Goal: Information Seeking & Learning: Learn about a topic

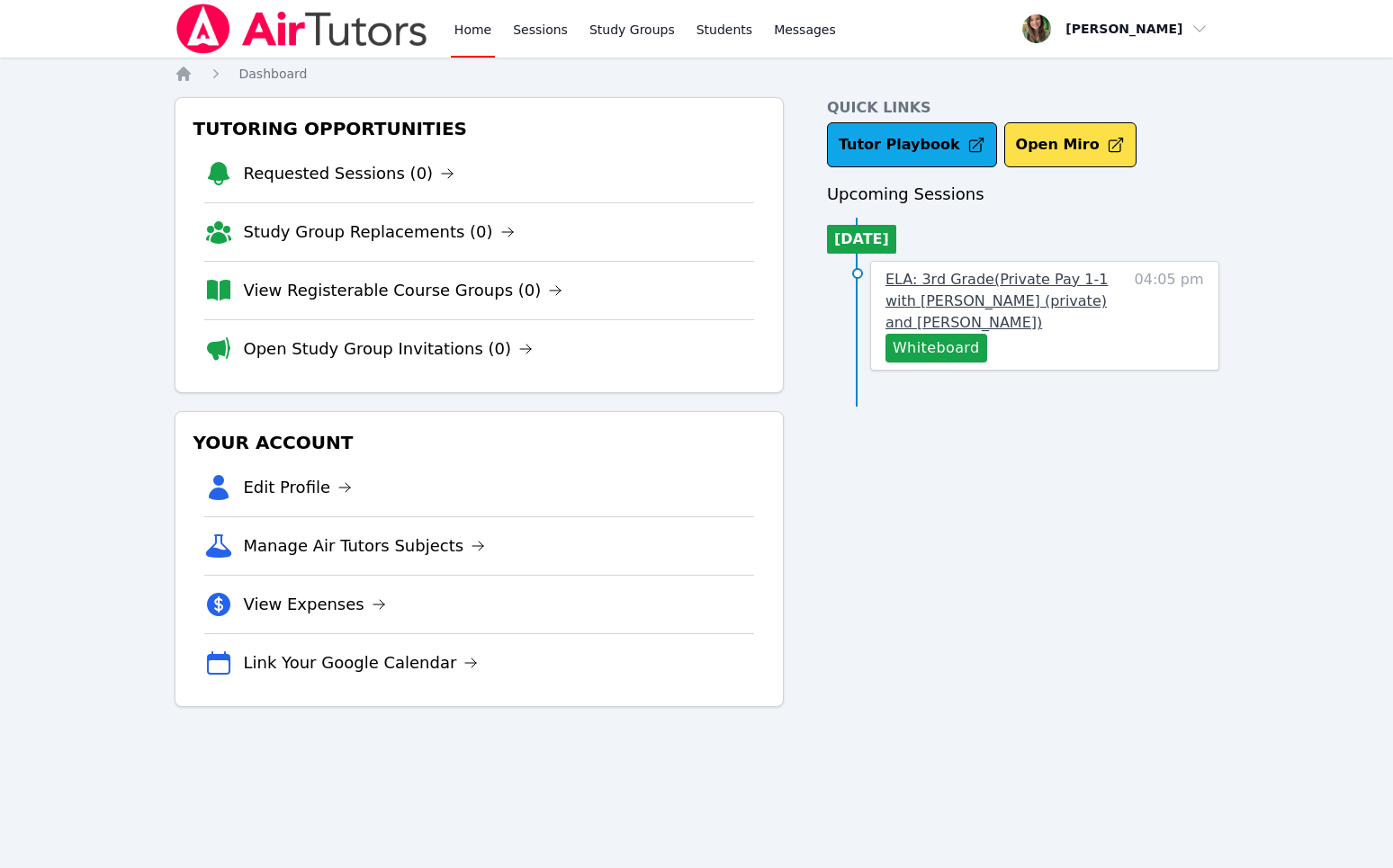
click at [1055, 287] on span "ELA: 3rd Grade ( Private Pay 1-1 with [PERSON_NAME] (private) and [PERSON_NAME]…" at bounding box center [998, 301] width 224 height 60
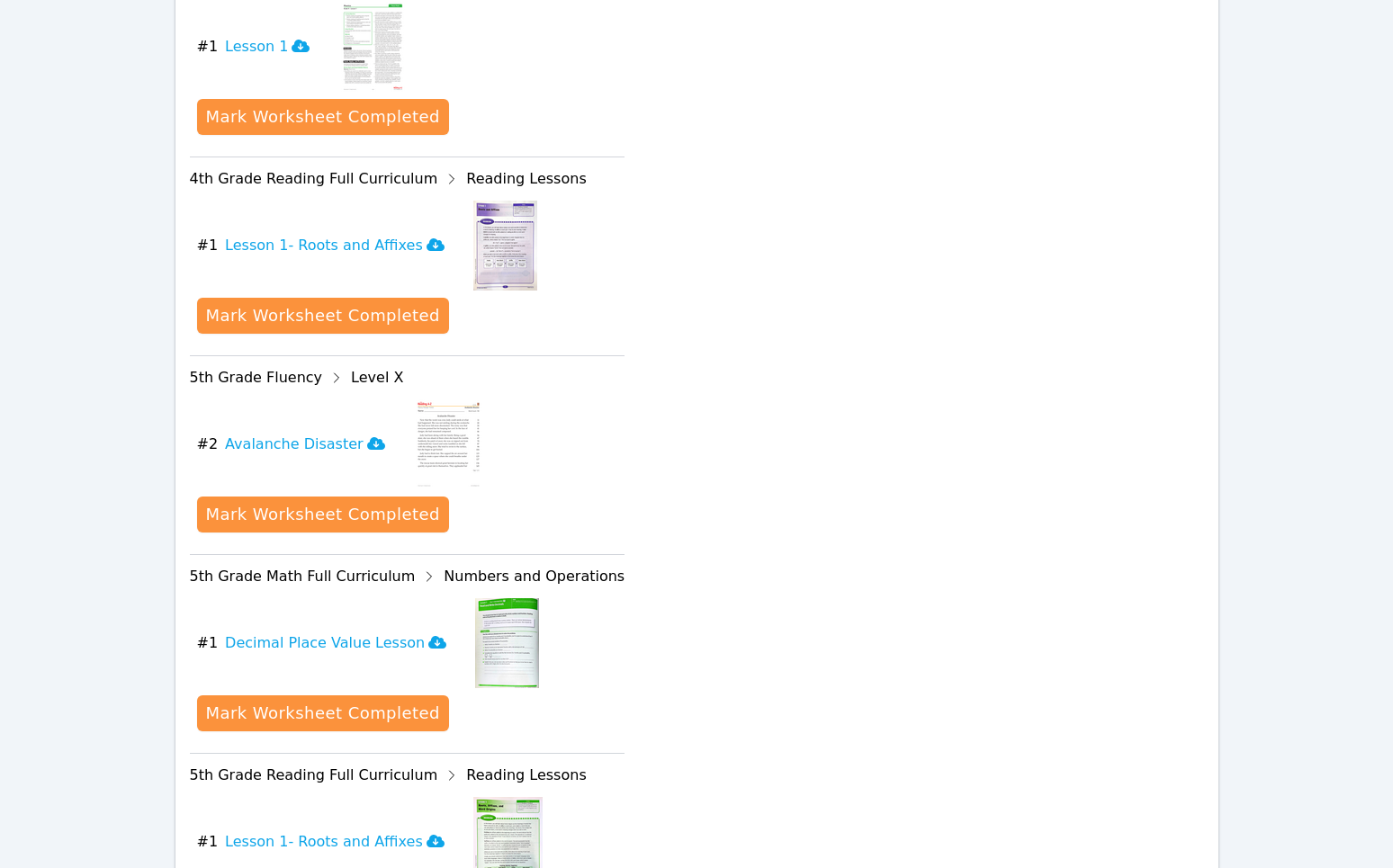
scroll to position [2278, 0]
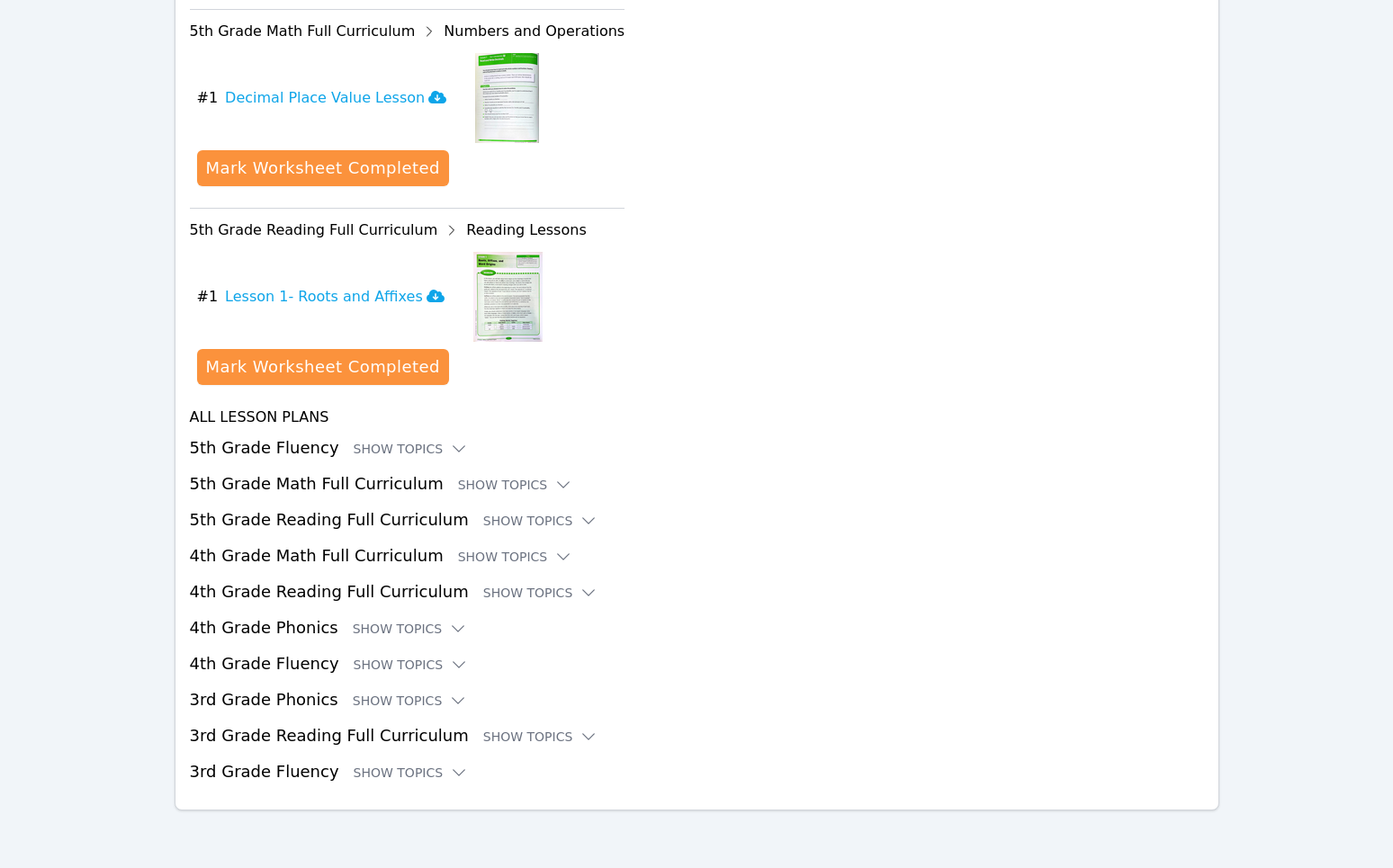
click at [483, 511] on h3 "5th Grade Reading Full Curriculum Show Topics" at bounding box center [697, 519] width 1014 height 25
click at [491, 531] on h3 "5th Grade Reading Full Curriculum Show Topics" at bounding box center [697, 519] width 1014 height 25
click at [490, 523] on div "Show Topics" at bounding box center [540, 520] width 116 height 18
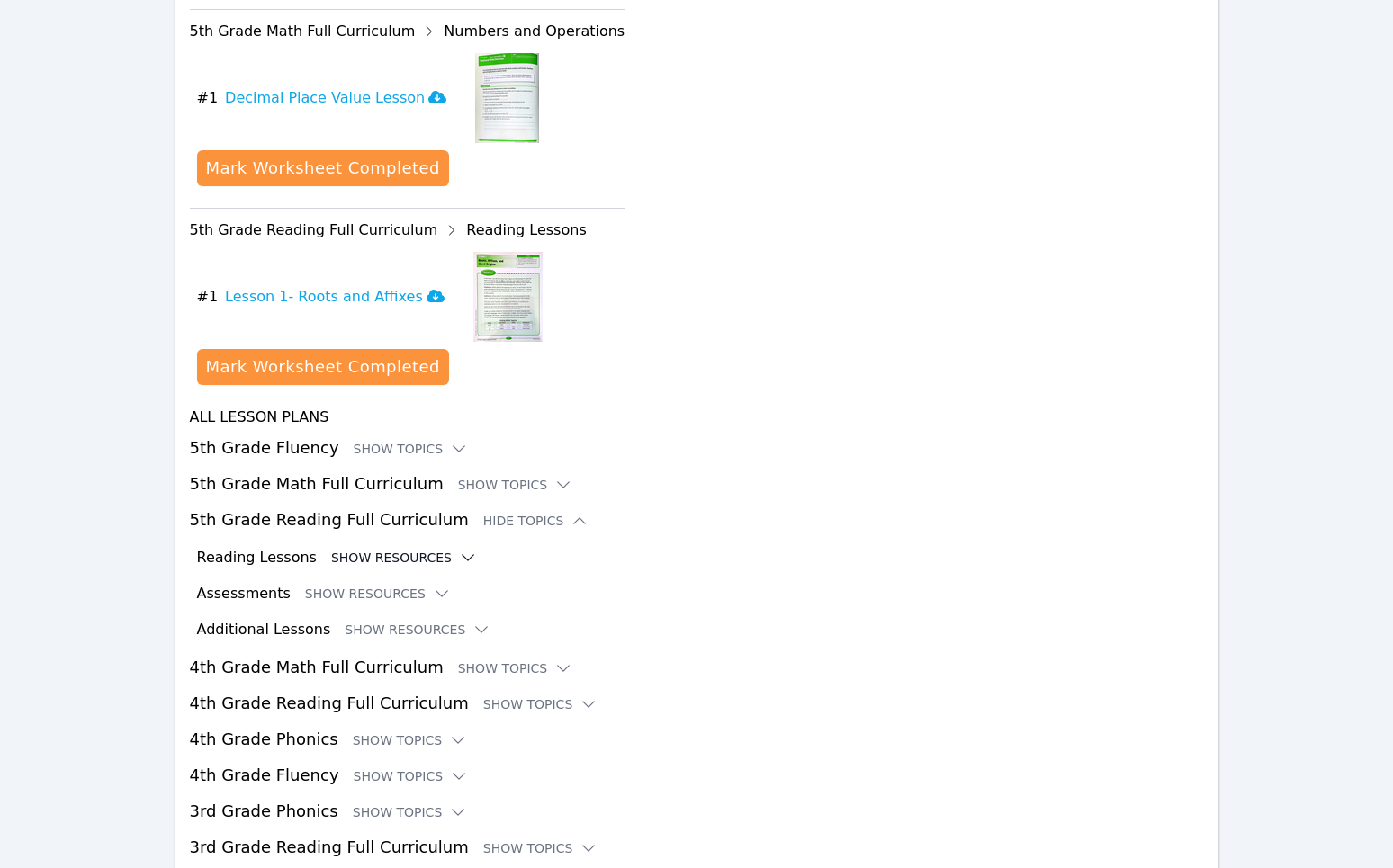
click at [392, 557] on button "Show Resources" at bounding box center [404, 557] width 146 height 18
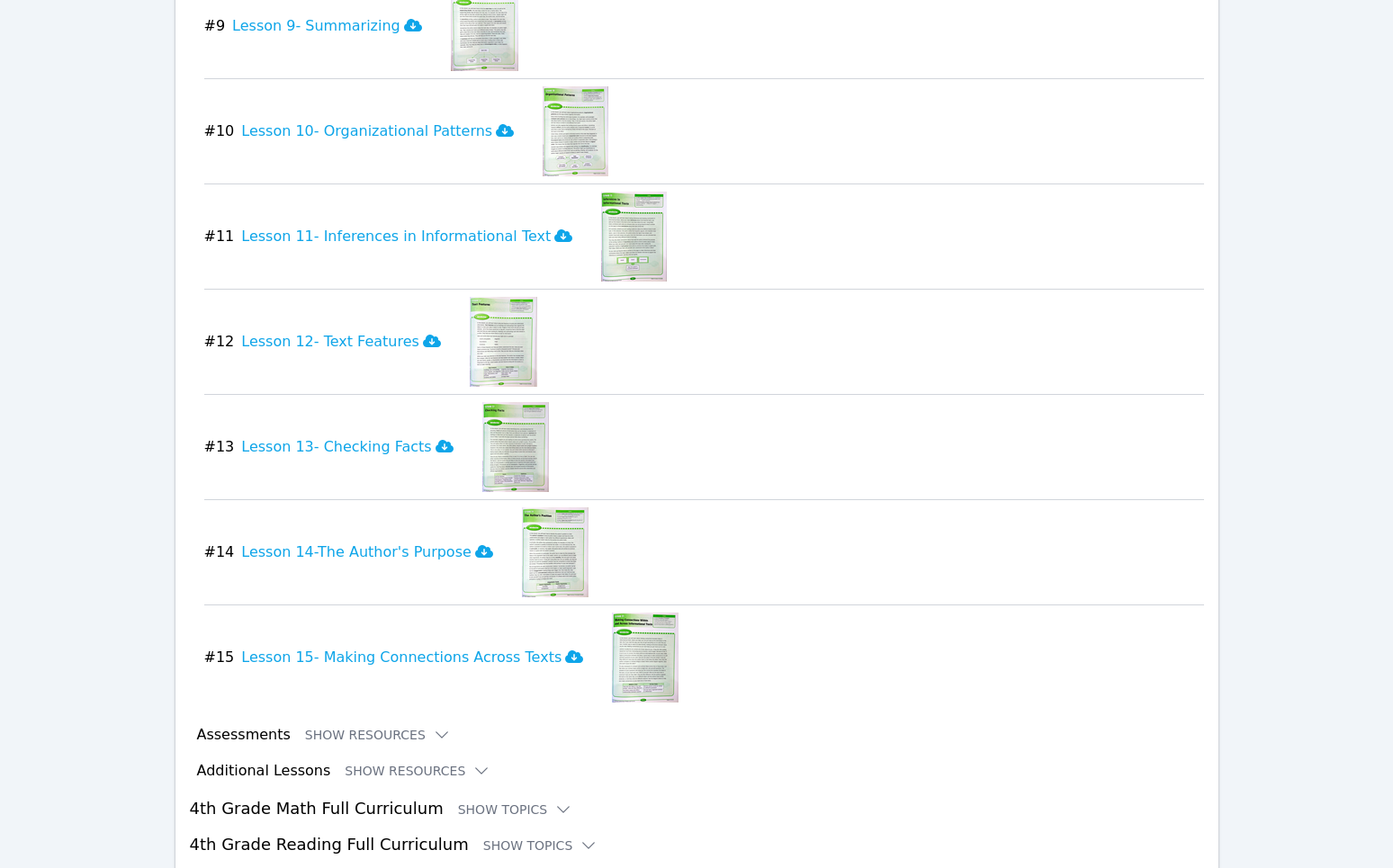
scroll to position [3737, 0]
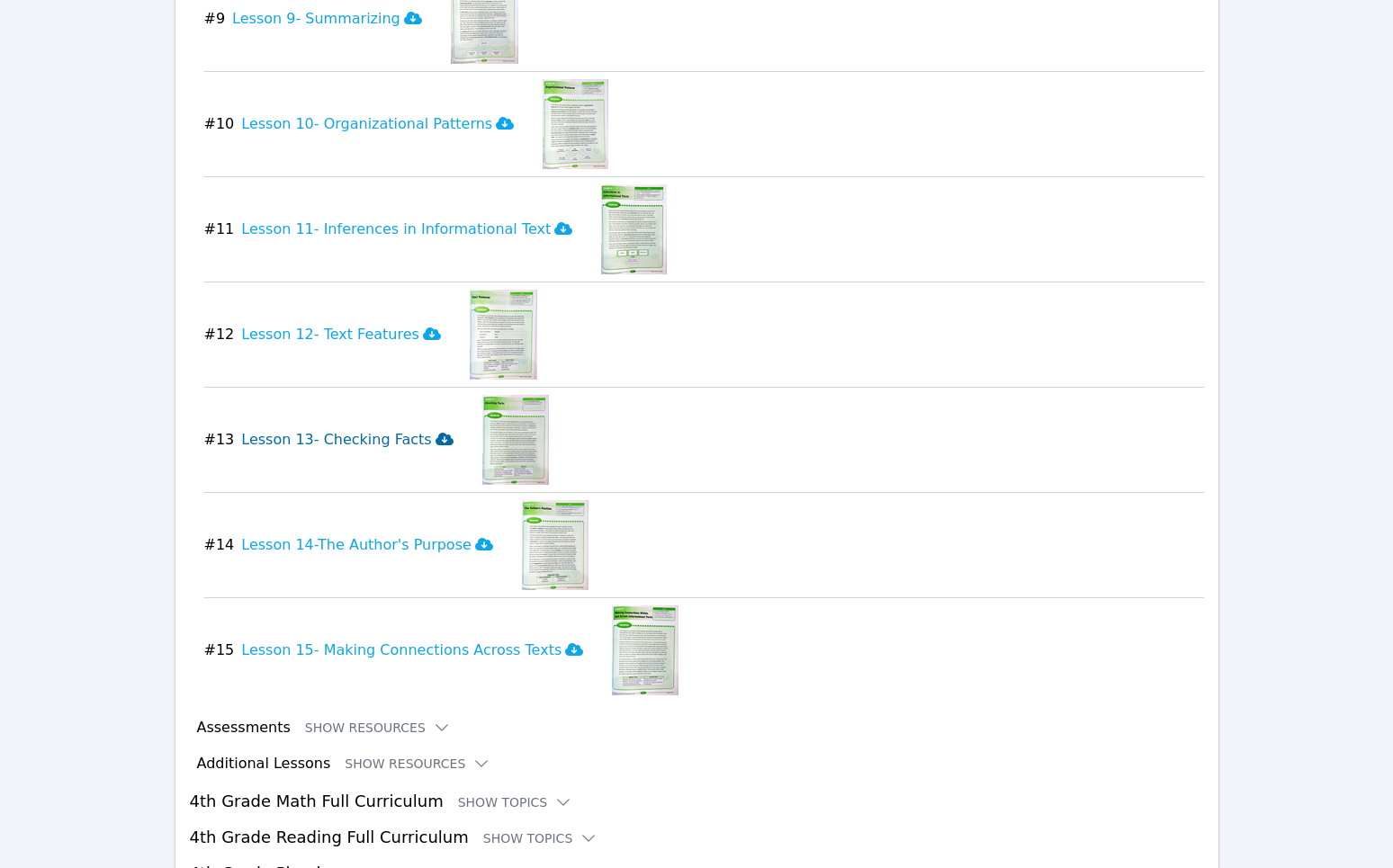
click at [412, 442] on h3 "Lesson 13- Checking Facts" at bounding box center [347, 440] width 211 height 22
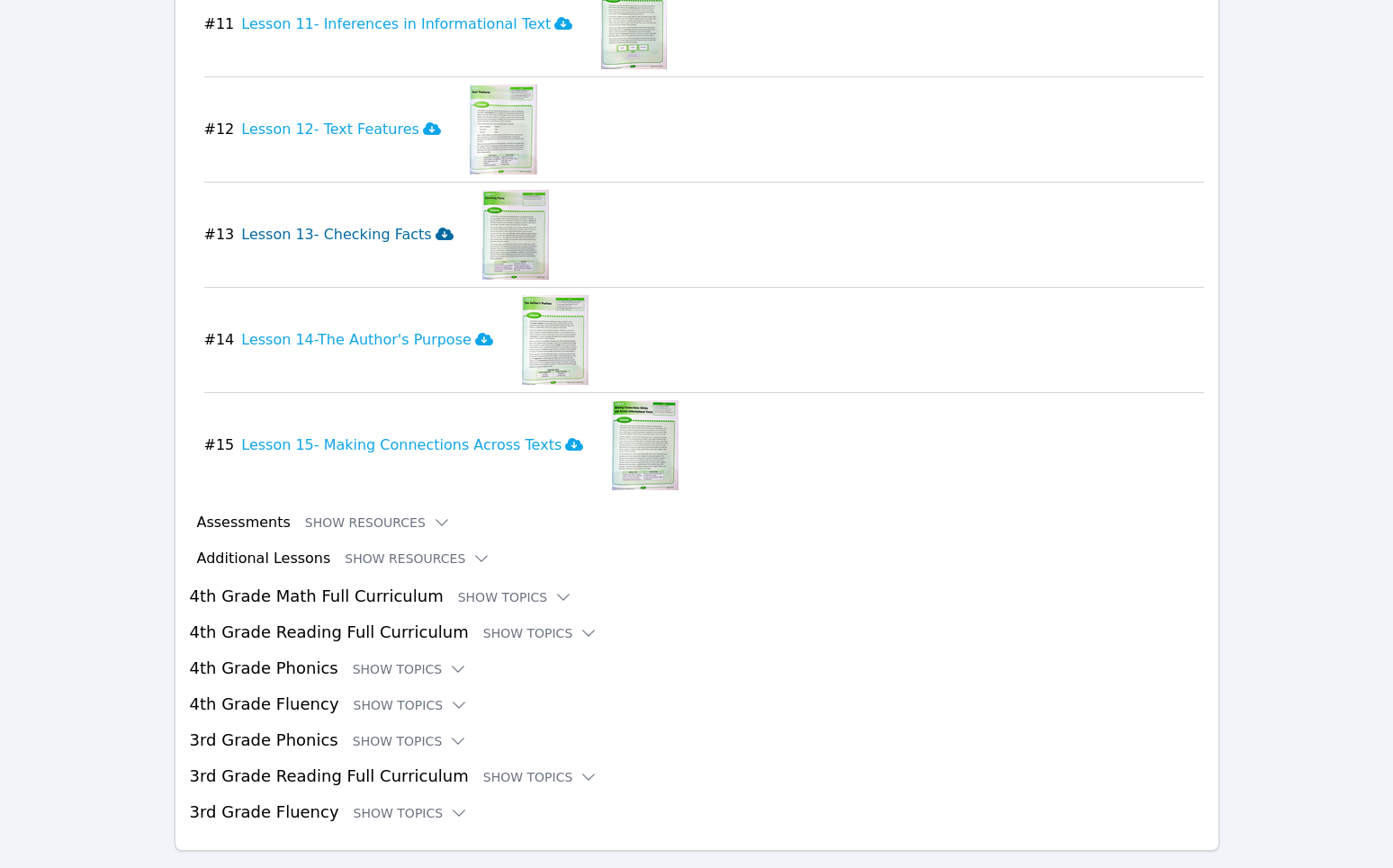
scroll to position [3947, 0]
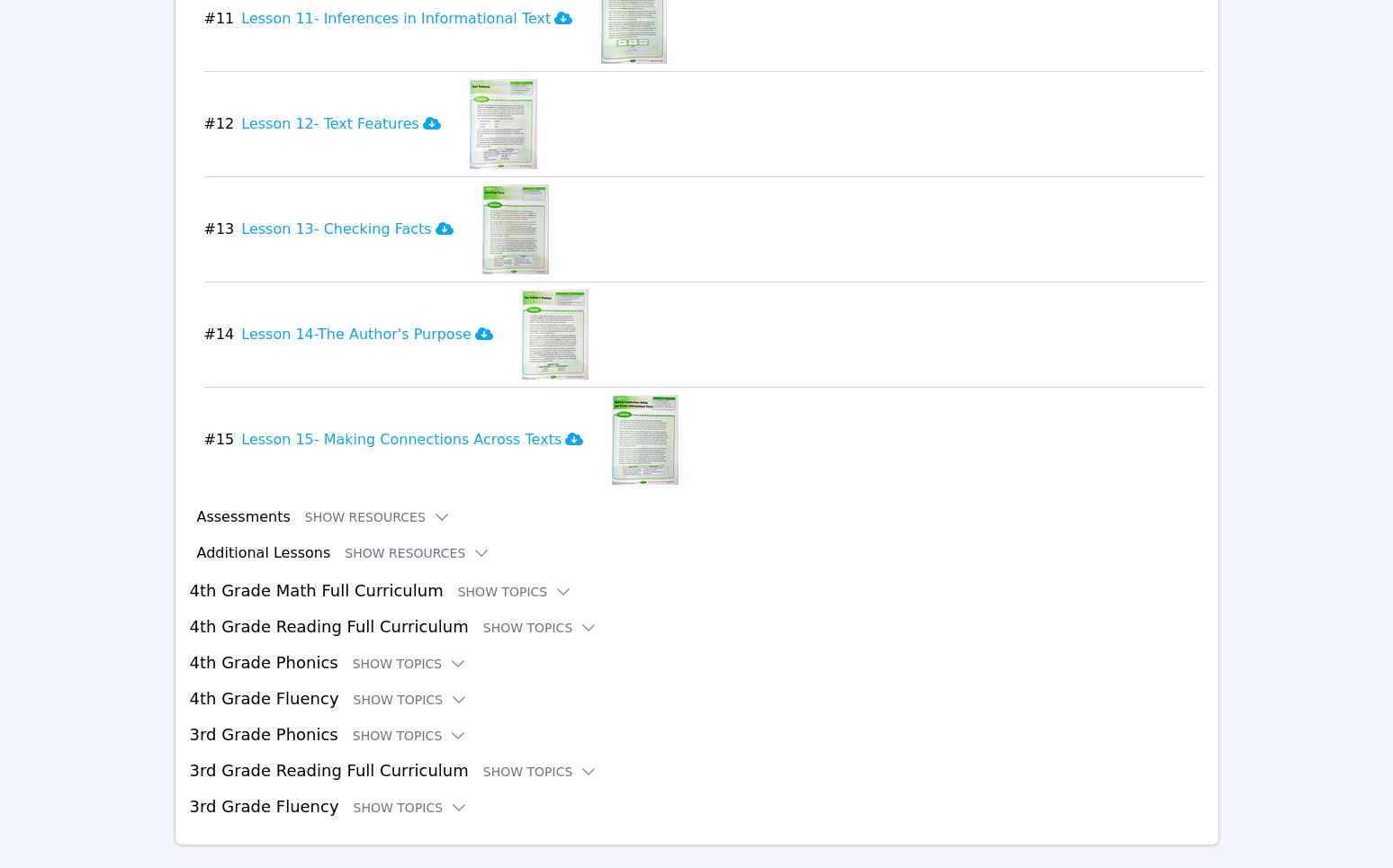
click at [345, 549] on button "Show Resources" at bounding box center [417, 553] width 146 height 18
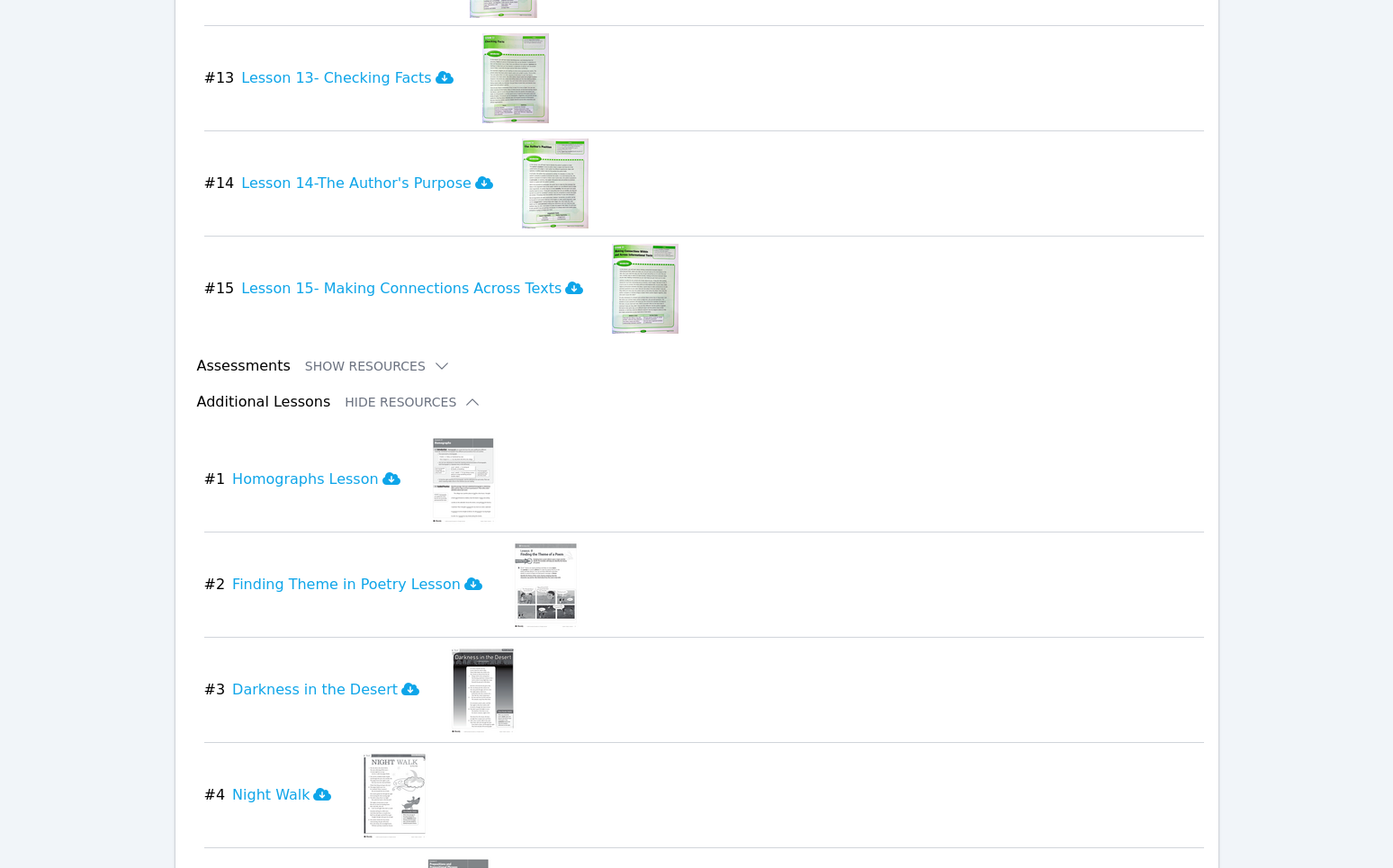
scroll to position [4084, 0]
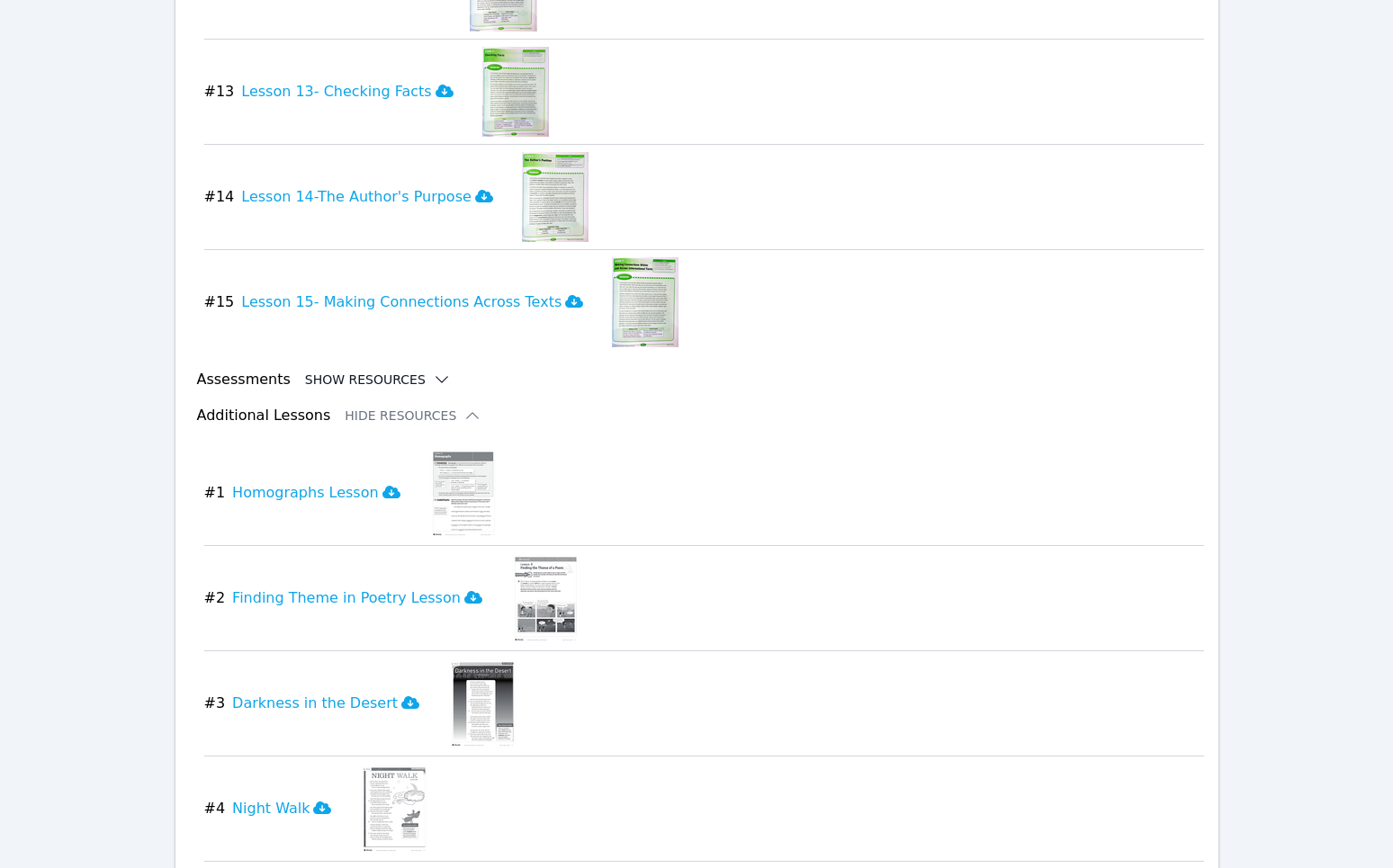
click at [327, 379] on button "Show Resources" at bounding box center [378, 380] width 146 height 18
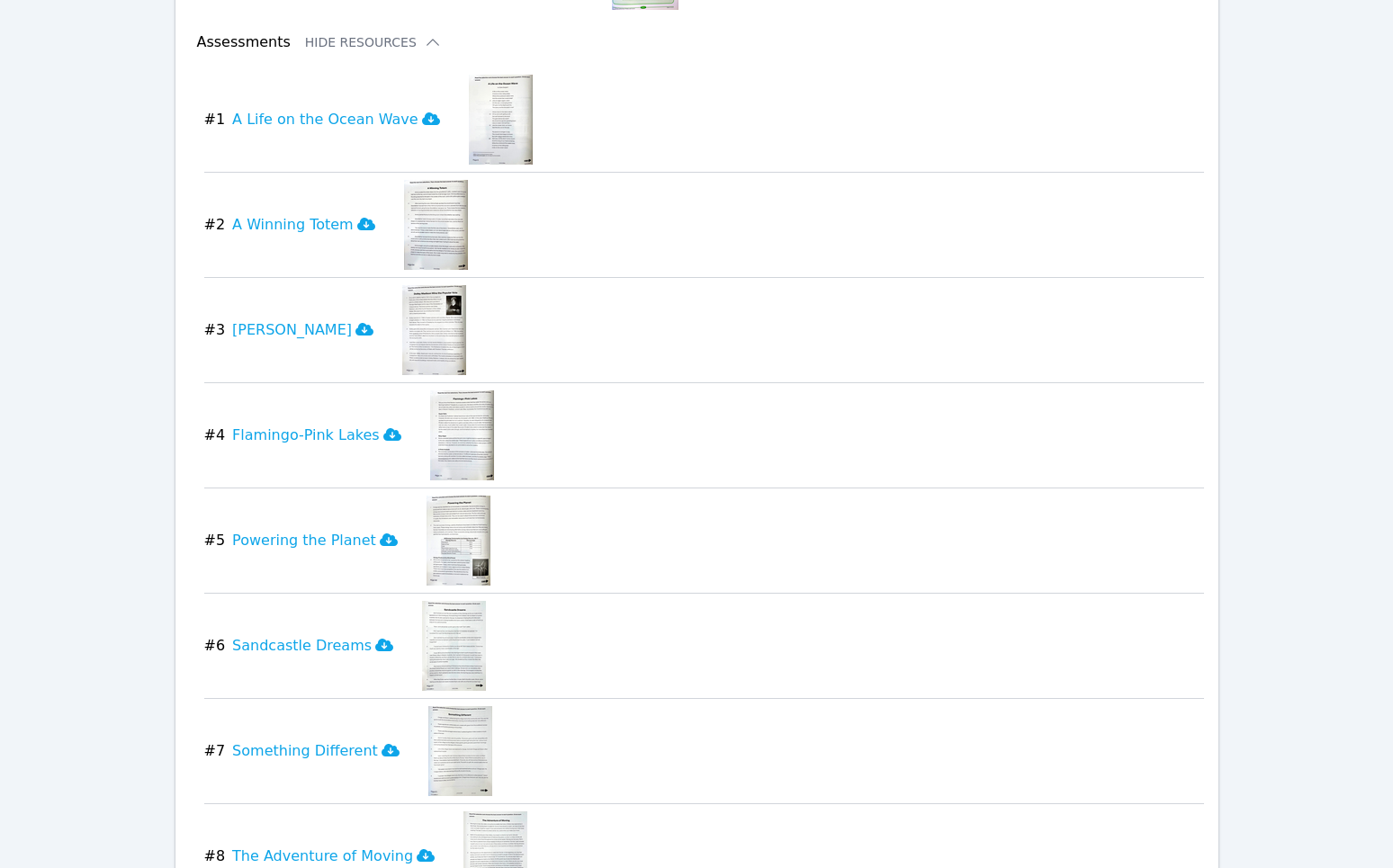
scroll to position [4420, 0]
click at [430, 442] on img at bounding box center [462, 439] width 64 height 90
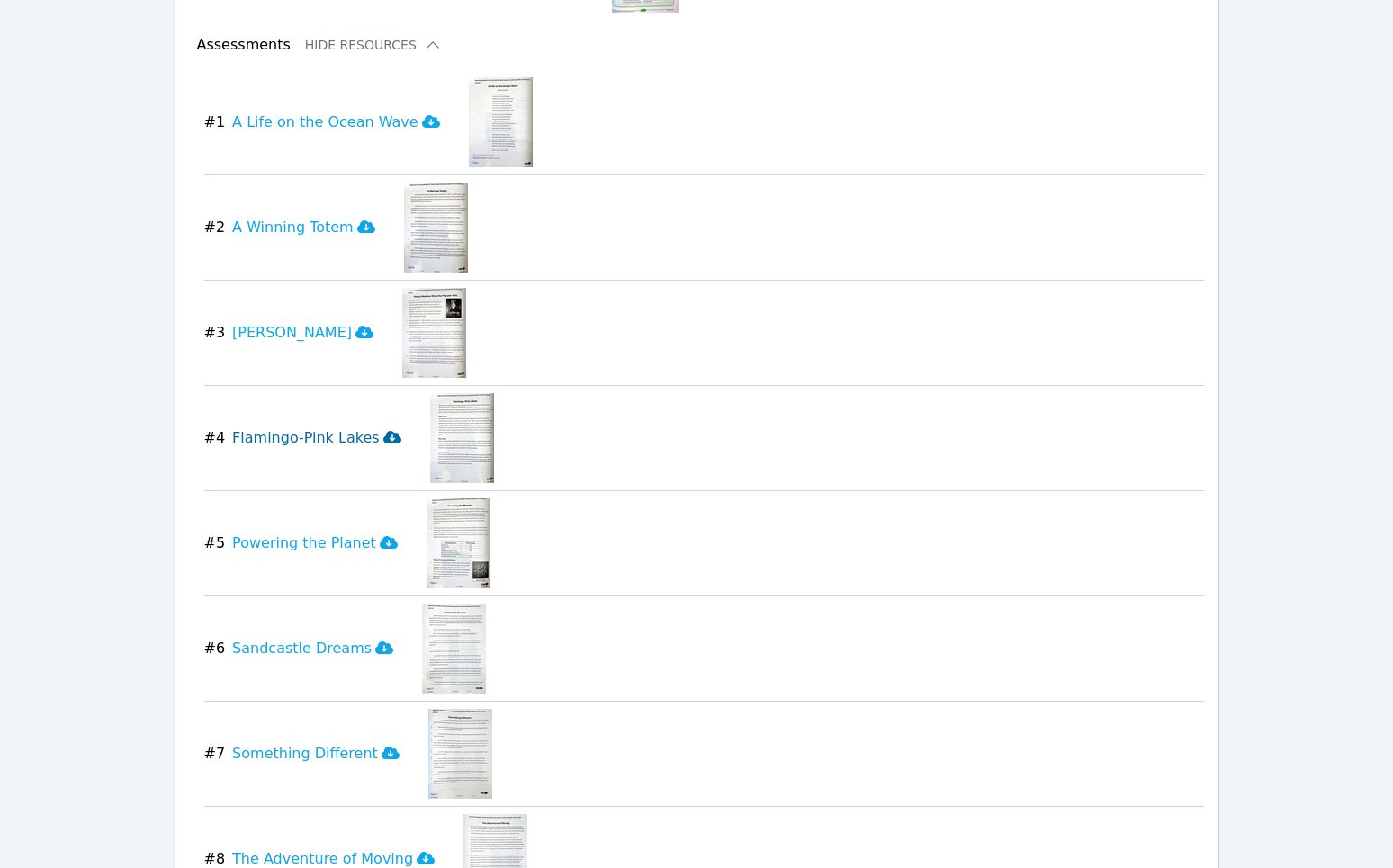
click at [255, 438] on h3 "Flamingo-Pink Lakes" at bounding box center [316, 438] width 168 height 22
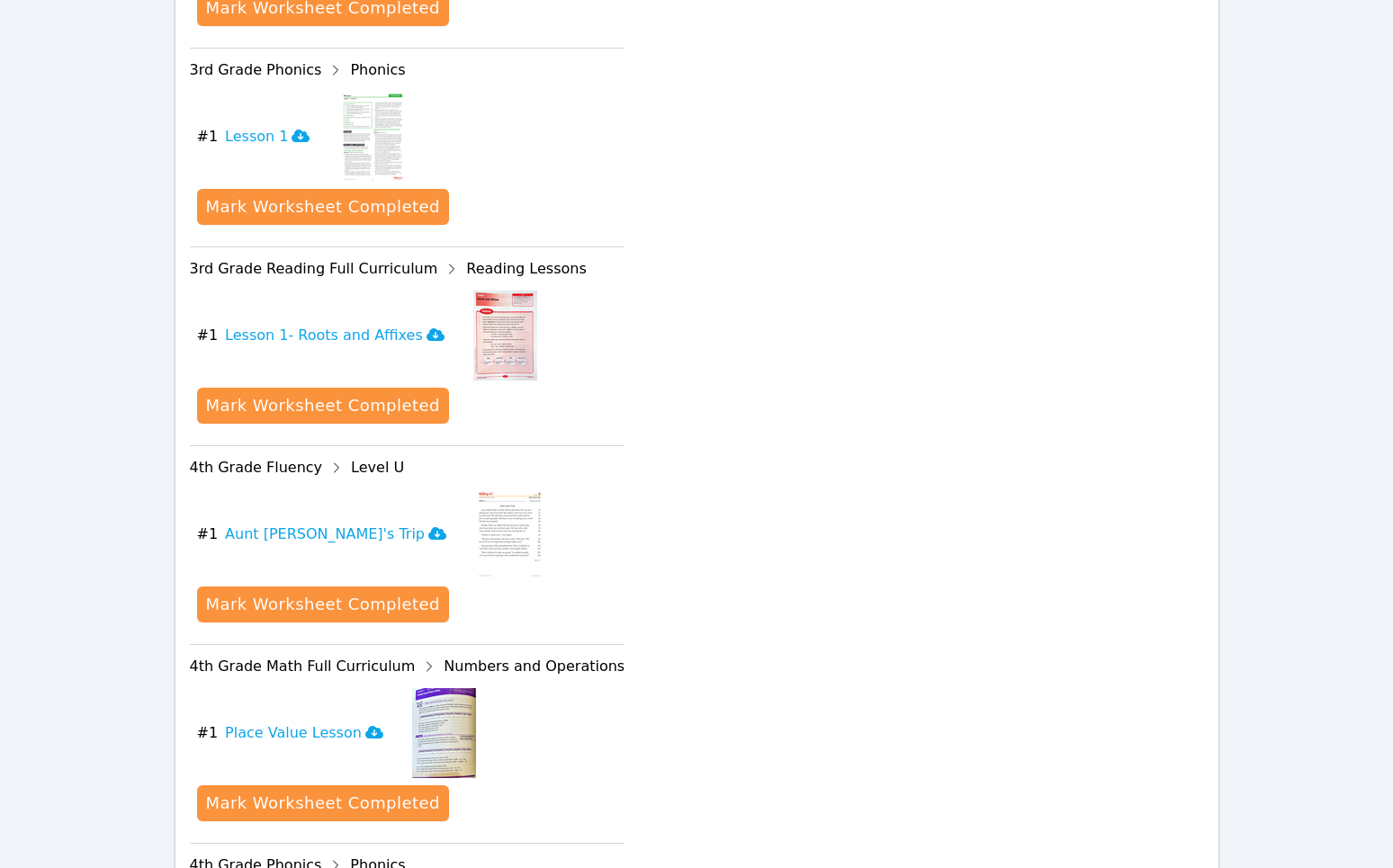
scroll to position [0, 0]
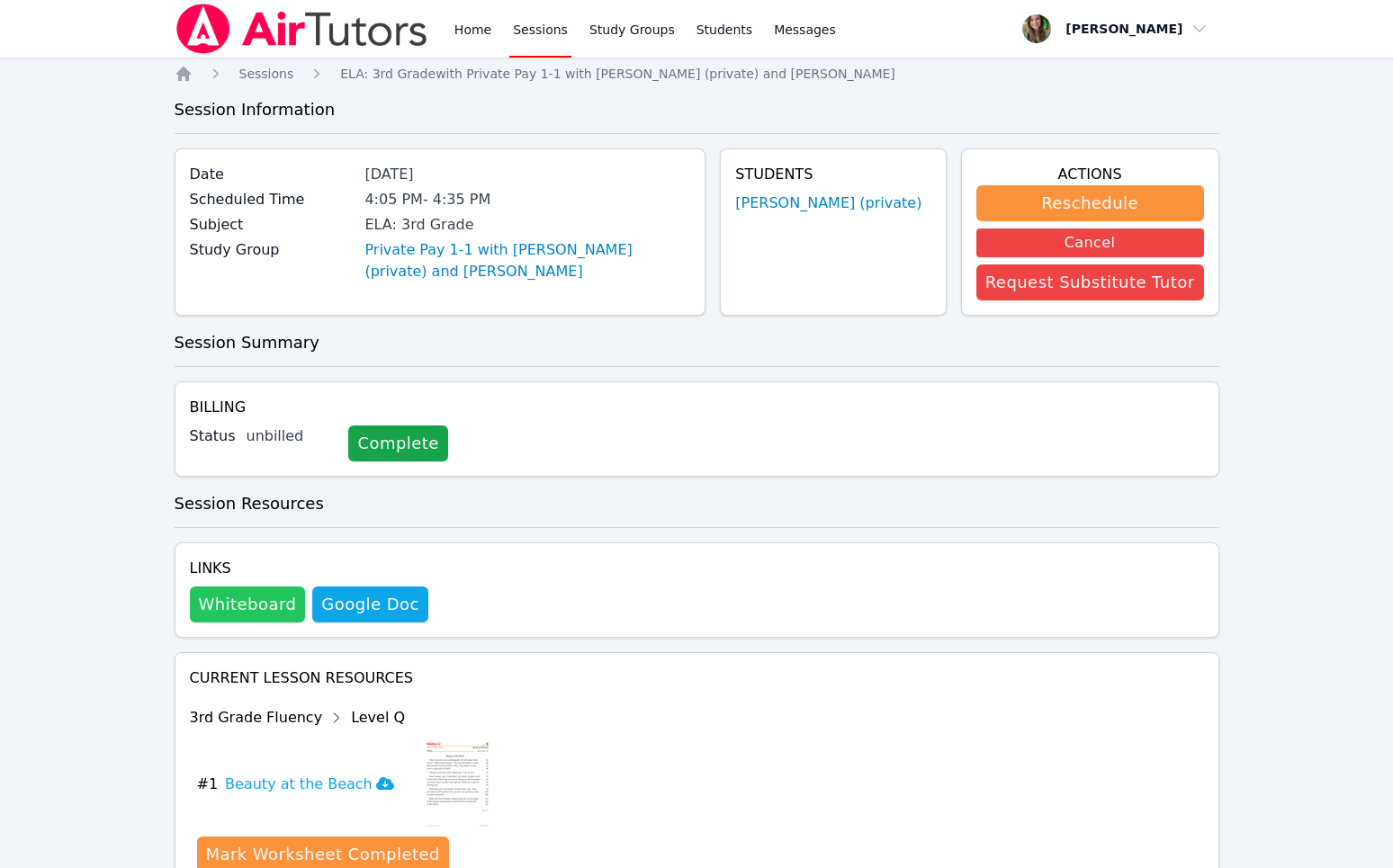
click at [259, 605] on button "Whiteboard" at bounding box center [248, 605] width 116 height 36
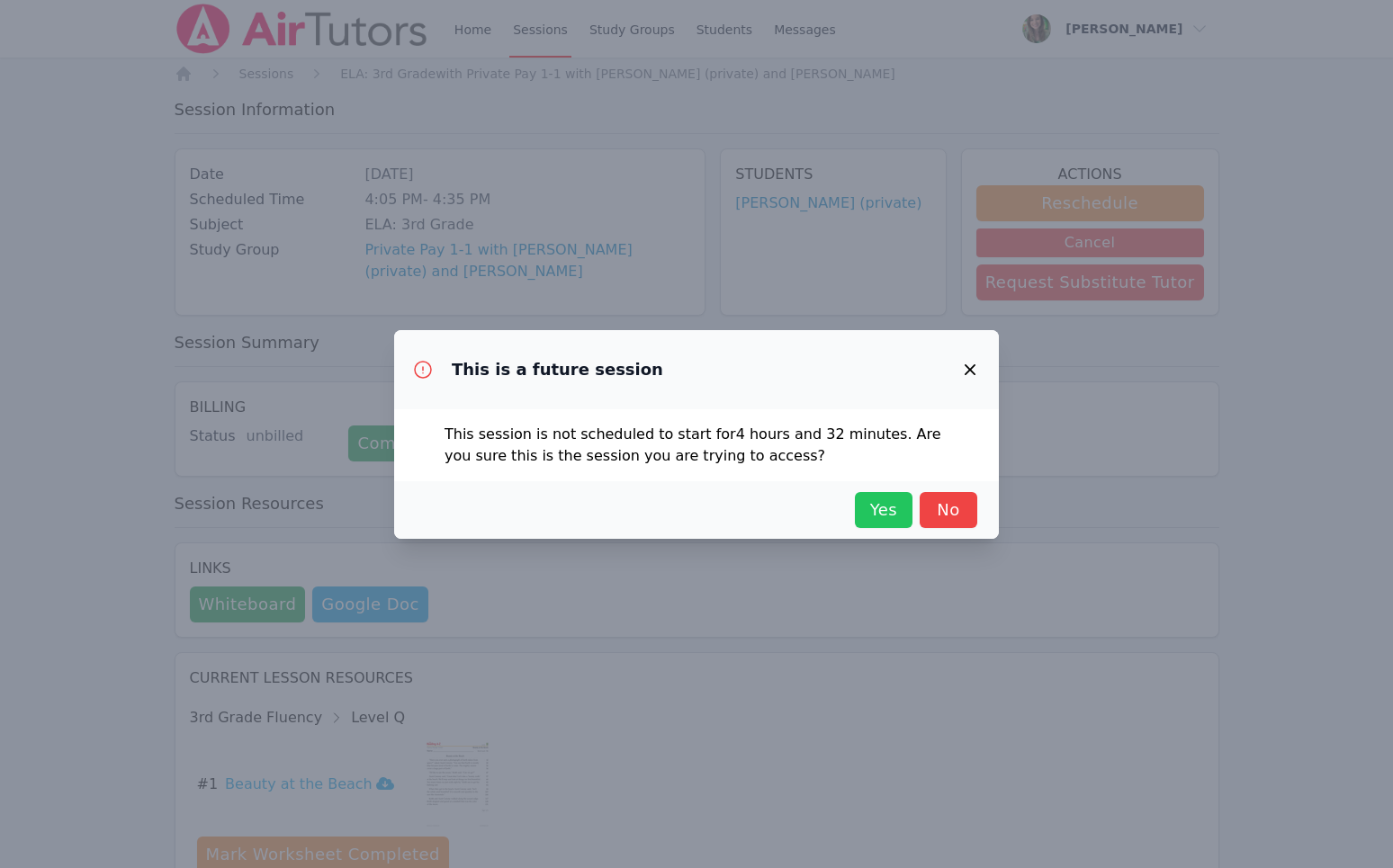
click at [874, 507] on span "Yes" at bounding box center [884, 510] width 39 height 25
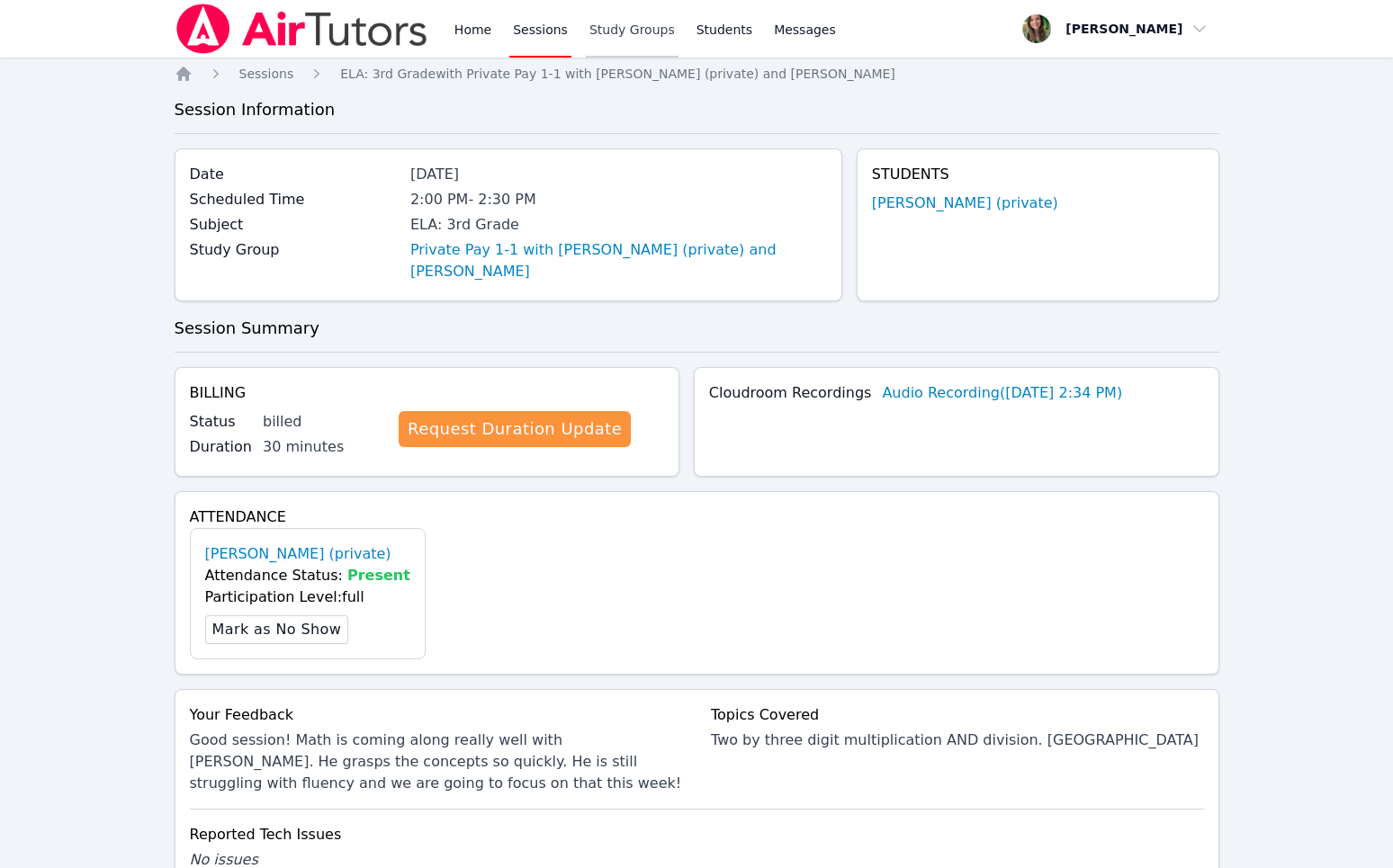
click at [642, 28] on link "Study Groups" at bounding box center [632, 28] width 93 height 57
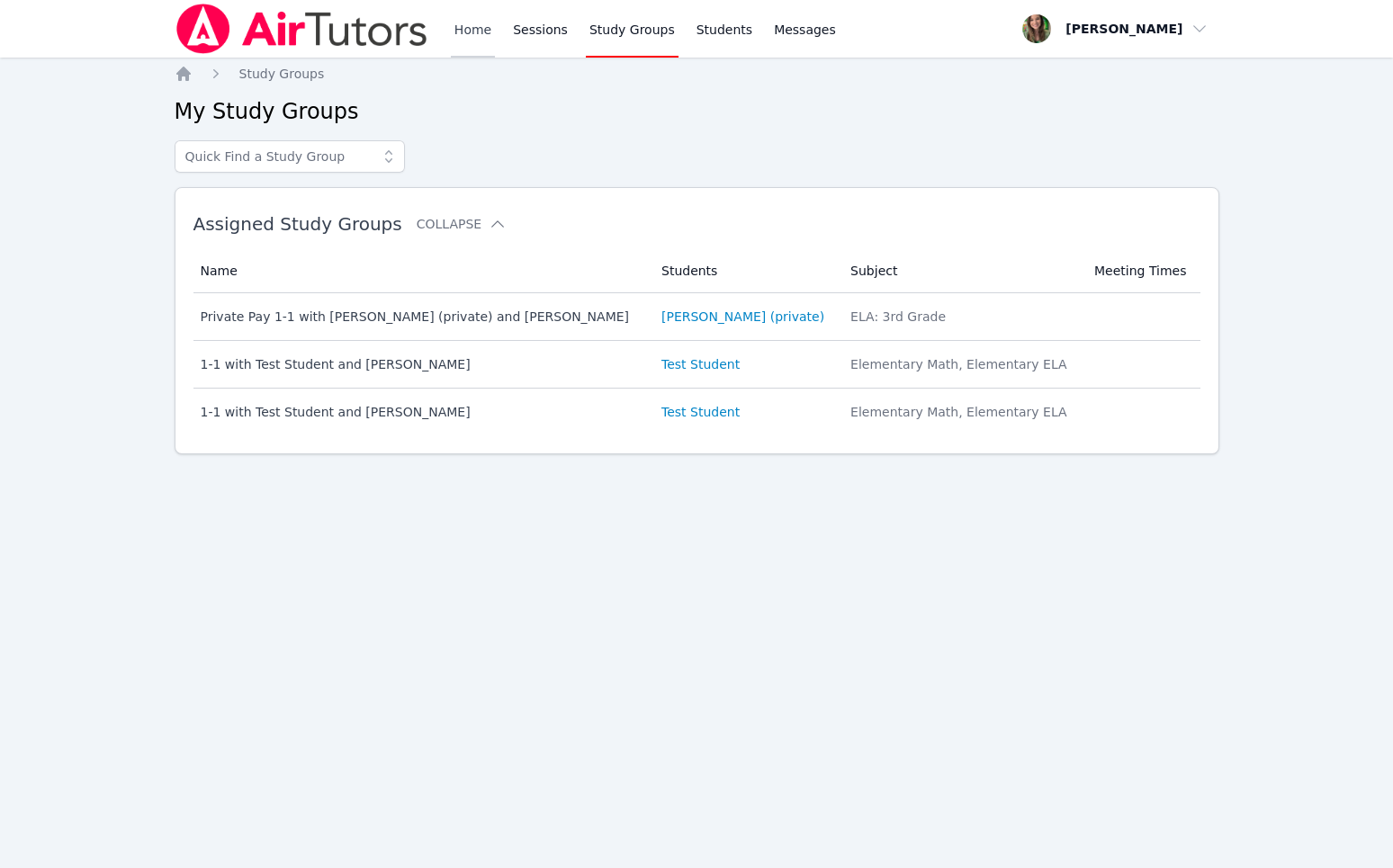
click at [476, 34] on link "Home" at bounding box center [472, 28] width 44 height 57
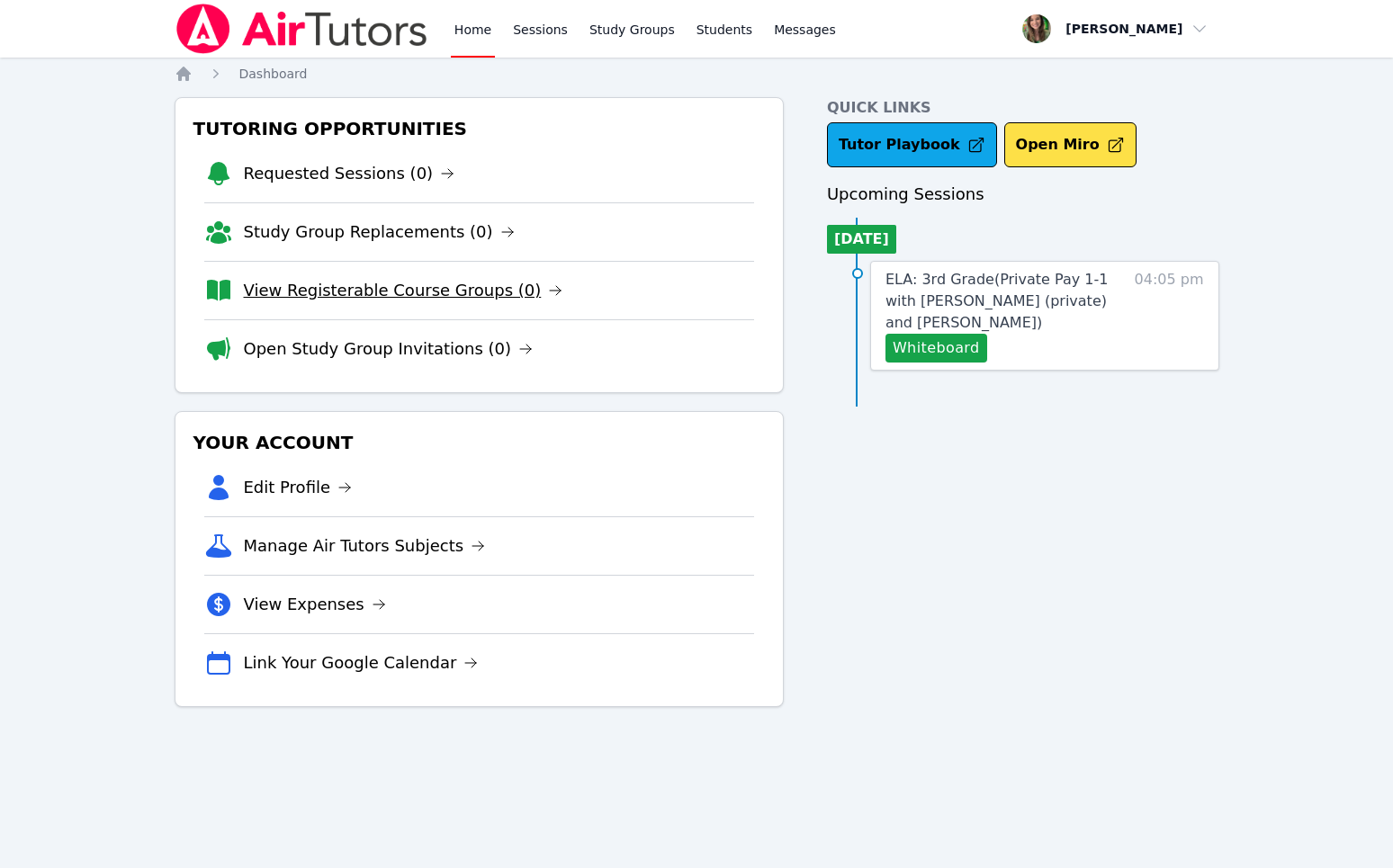
click at [395, 294] on link "View Registerable Course Groups (0)" at bounding box center [404, 290] width 319 height 25
click at [338, 361] on link "Open Study Group Invitations (0)" at bounding box center [389, 349] width 289 height 25
click at [377, 295] on link "View Registerable Course Groups (0)" at bounding box center [404, 290] width 319 height 25
